Goal: Register for event/course

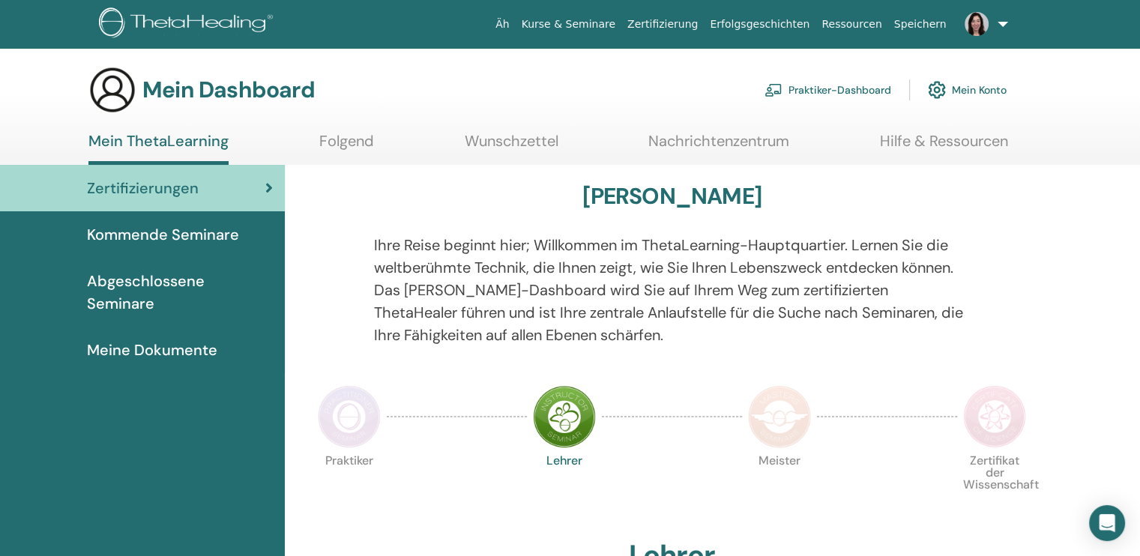
click at [205, 241] on font "Kommende Seminare" at bounding box center [163, 234] width 152 height 19
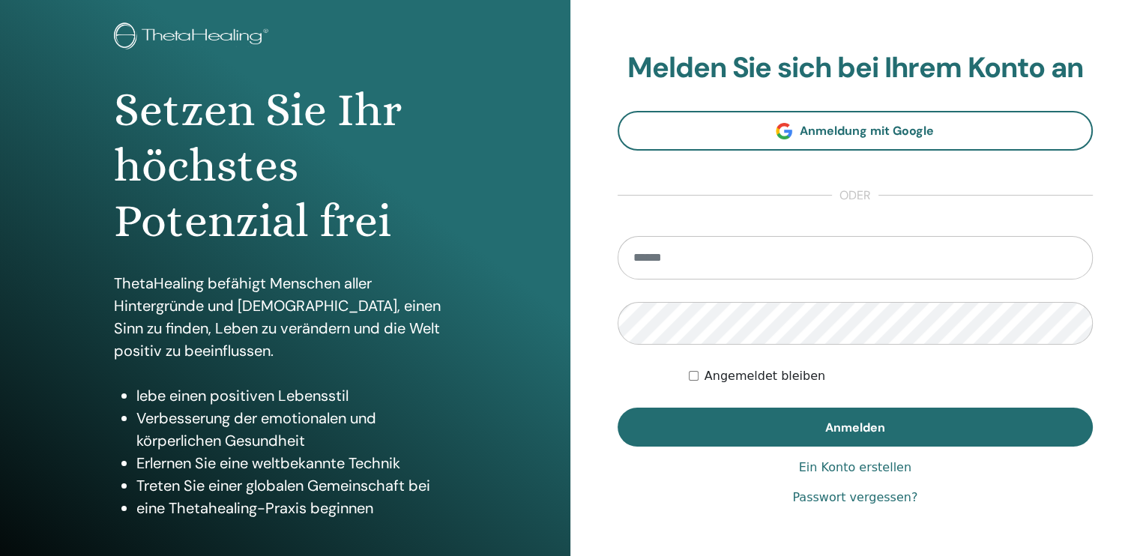
scroll to position [81, 0]
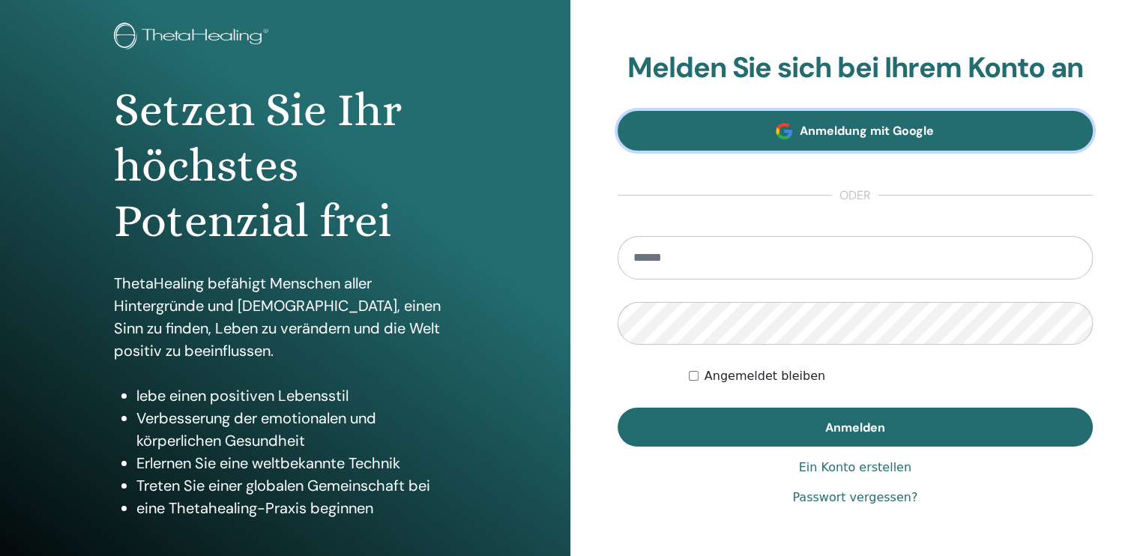
click at [857, 115] on link "Anmeldung mit Google" at bounding box center [856, 131] width 476 height 40
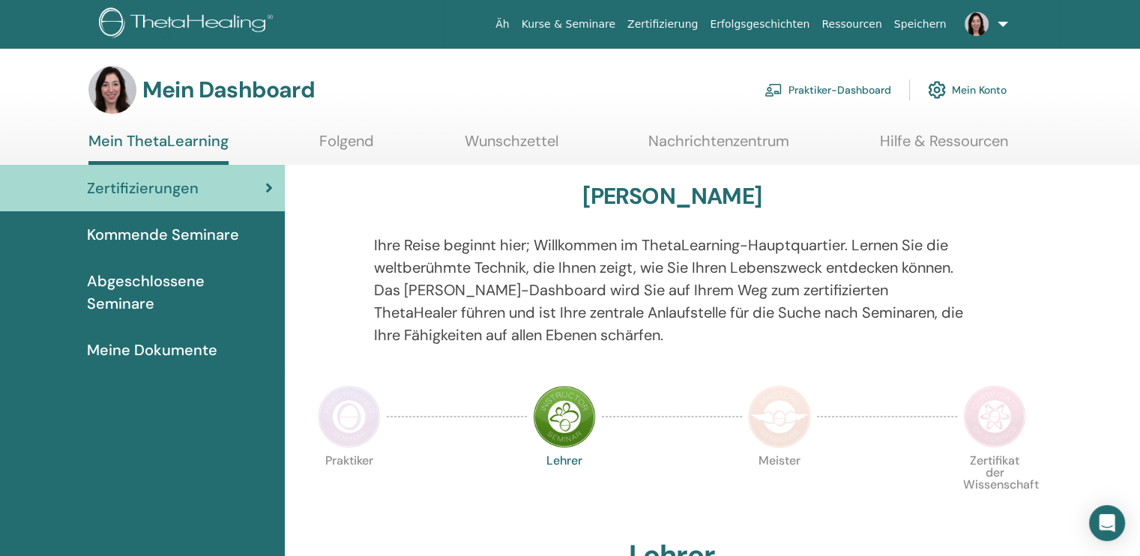
click at [206, 241] on font "Kommende Seminare" at bounding box center [163, 234] width 152 height 19
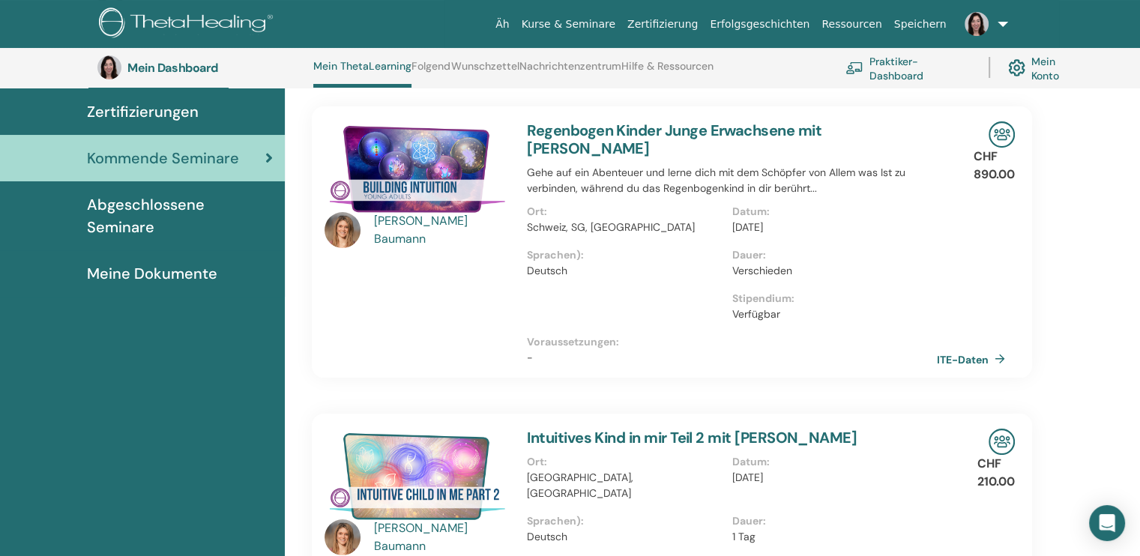
scroll to position [114, 0]
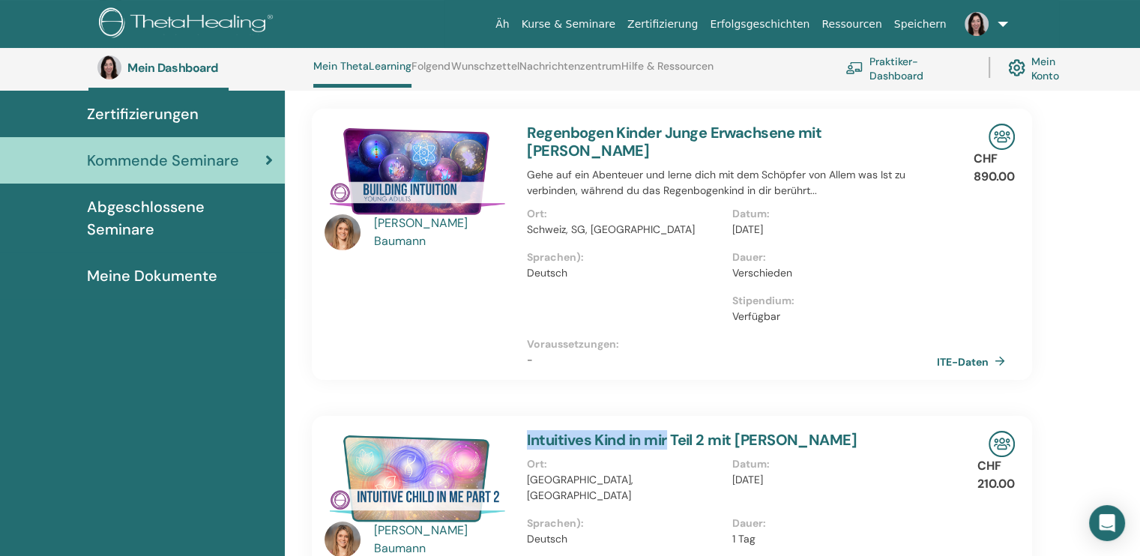
drag, startPoint x: 523, startPoint y: 437, endPoint x: 669, endPoint y: 434, distance: 145.4
click at [669, 434] on div "Intuitives Kind in mir Teil 2 mit Jasmin Baumann Ort : Switzerland, Schweiz Dat…" at bounding box center [732, 565] width 428 height 298
copy font "Intuitives Kind in mir"
